Goal: Complete application form

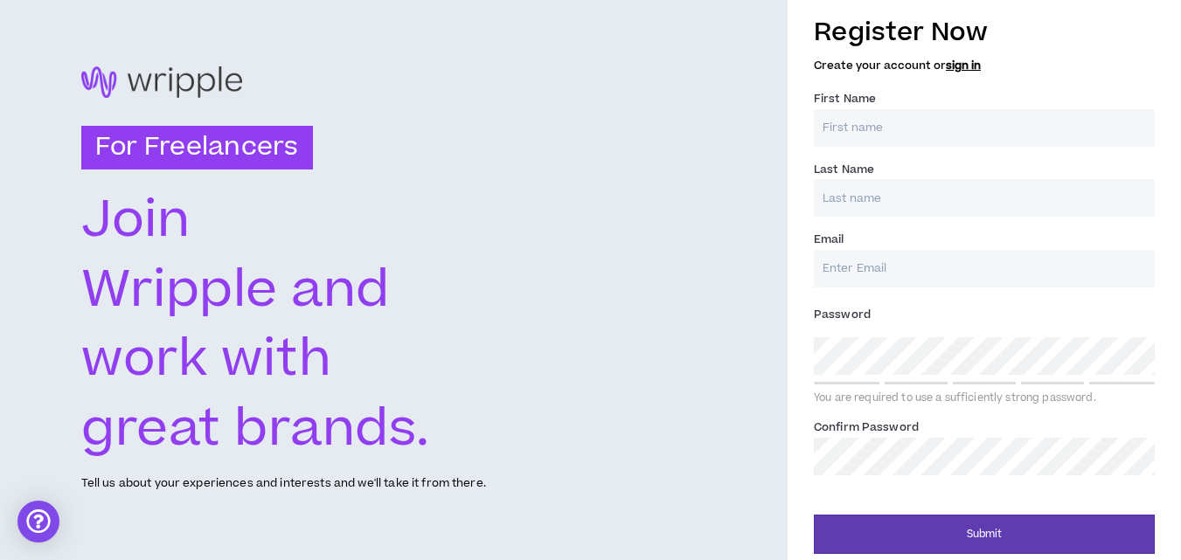
scroll to position [17, 0]
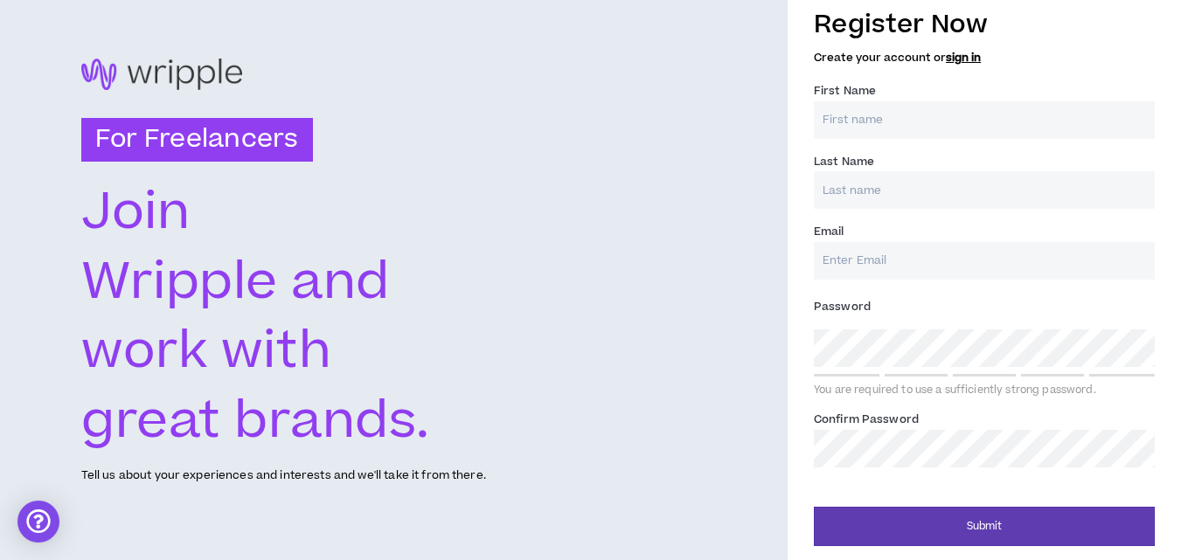
click at [901, 128] on input "First Name *" at bounding box center [984, 120] width 341 height 38
type input "Osiris"
type input "MIGAN"
type input "[EMAIL_ADDRESS][DOMAIN_NAME]"
type input "MIGAN"
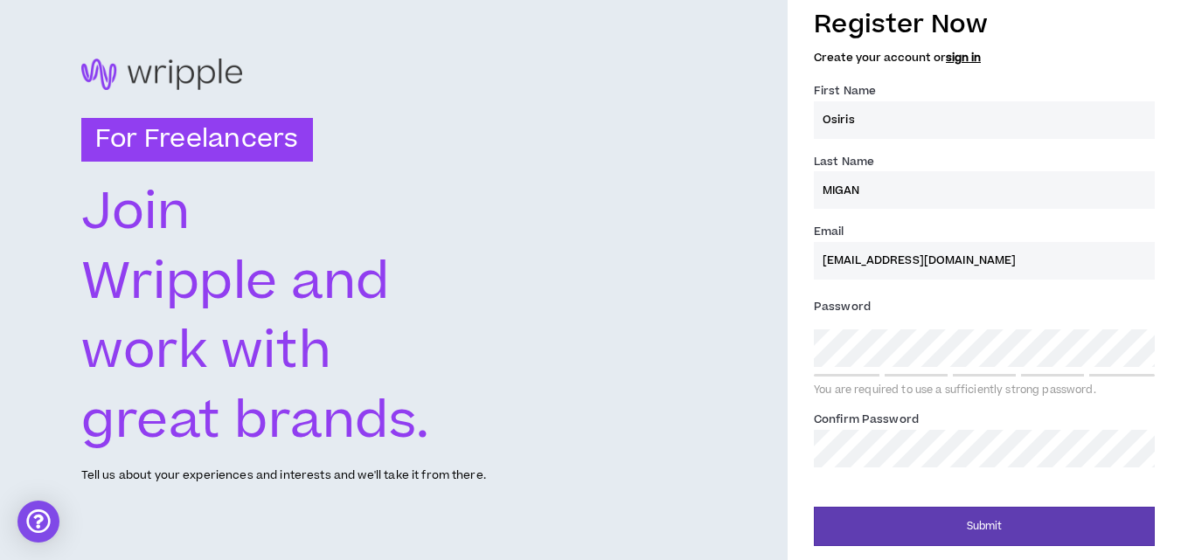
type input "[EMAIL_ADDRESS][DOMAIN_NAME]"
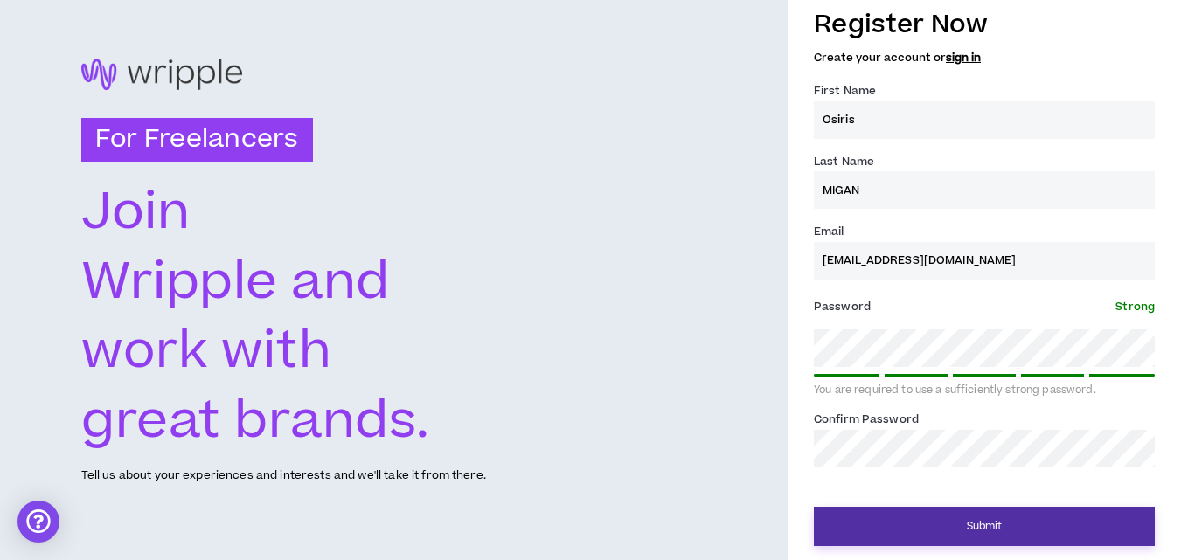
click at [995, 526] on button "Submit" at bounding box center [984, 526] width 341 height 39
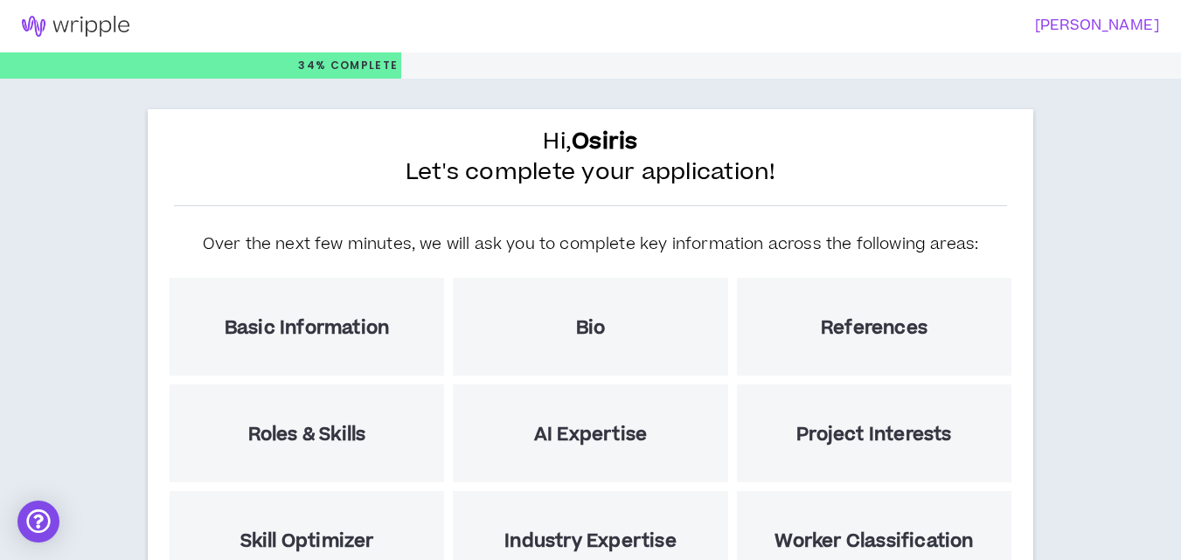
drag, startPoint x: 1061, startPoint y: 270, endPoint x: 1148, endPoint y: 269, distance: 87.4
click at [1062, 270] on div "Hi, [PERSON_NAME] Let's complete your application! Over the next few minutes, w…" at bounding box center [590, 449] width 1181 height 741
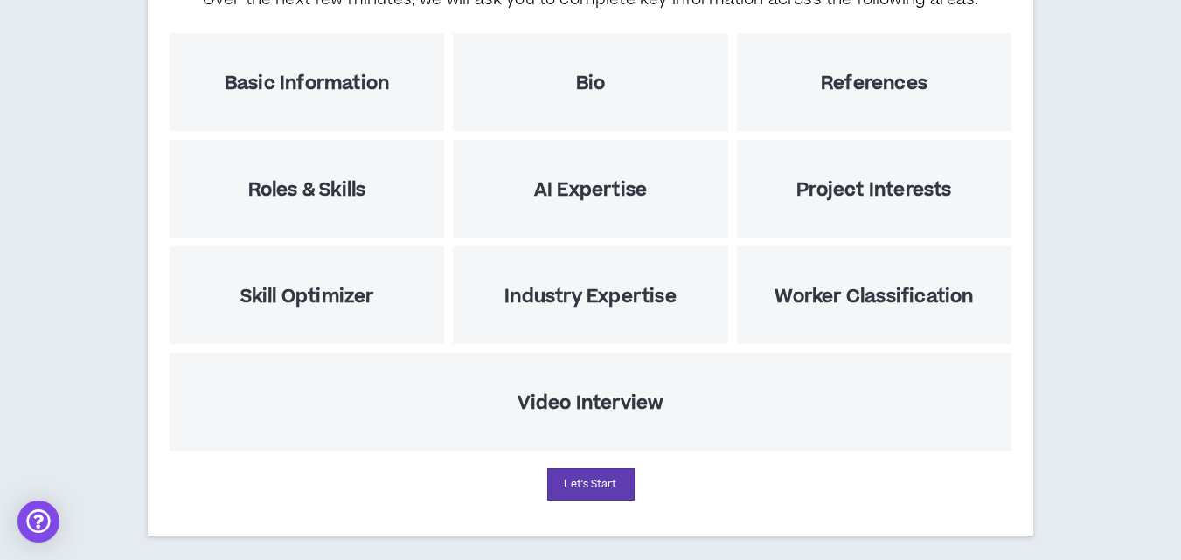
scroll to position [260, 0]
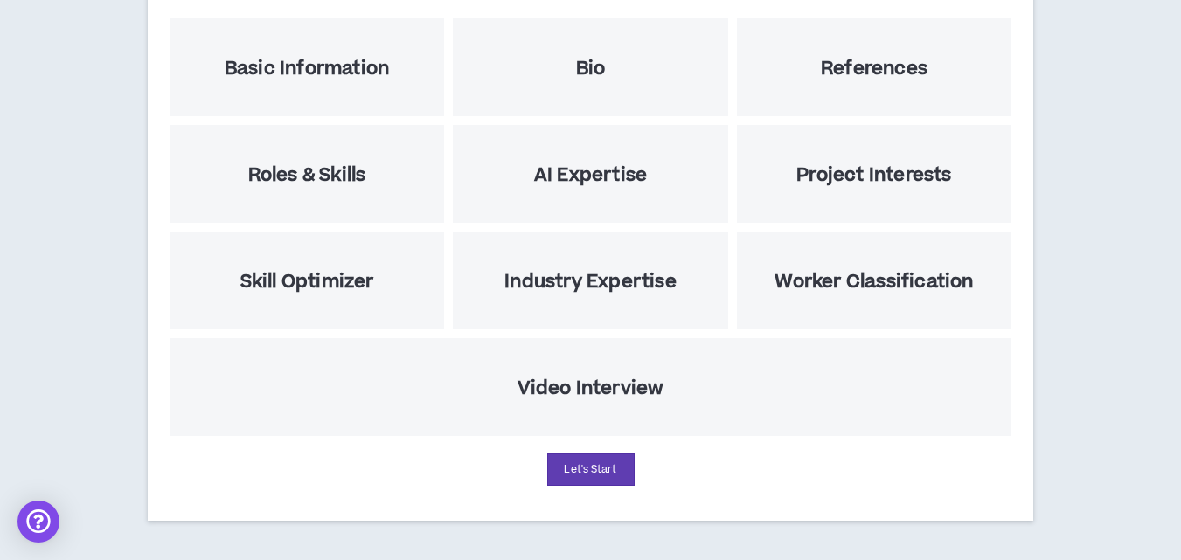
click at [758, 386] on div "Video Interview" at bounding box center [591, 387] width 842 height 98
click at [590, 466] on button "Let's Start" at bounding box center [590, 470] width 87 height 32
select select "US"
